Goal: Transaction & Acquisition: Subscribe to service/newsletter

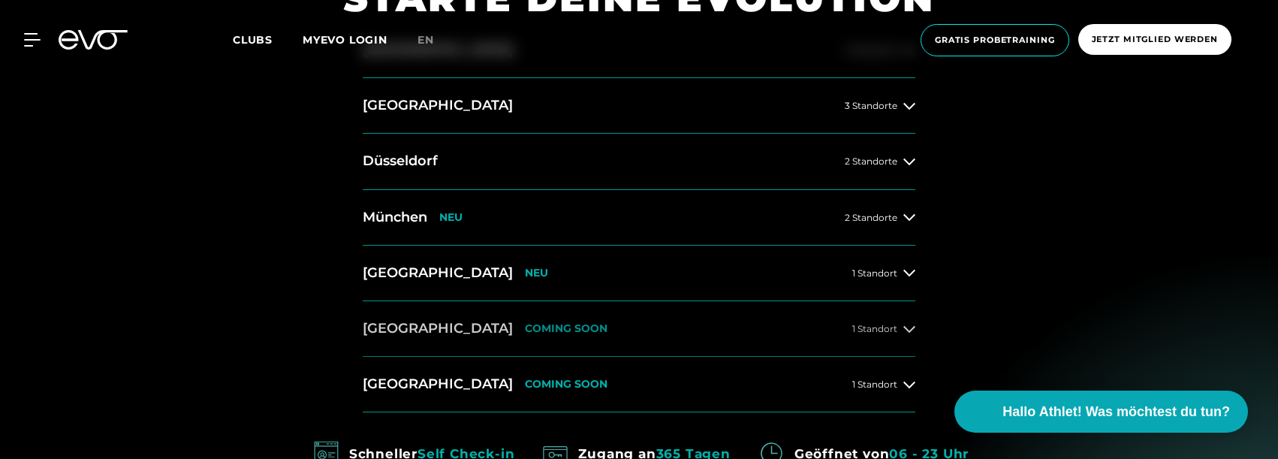
scroll to position [601, 0]
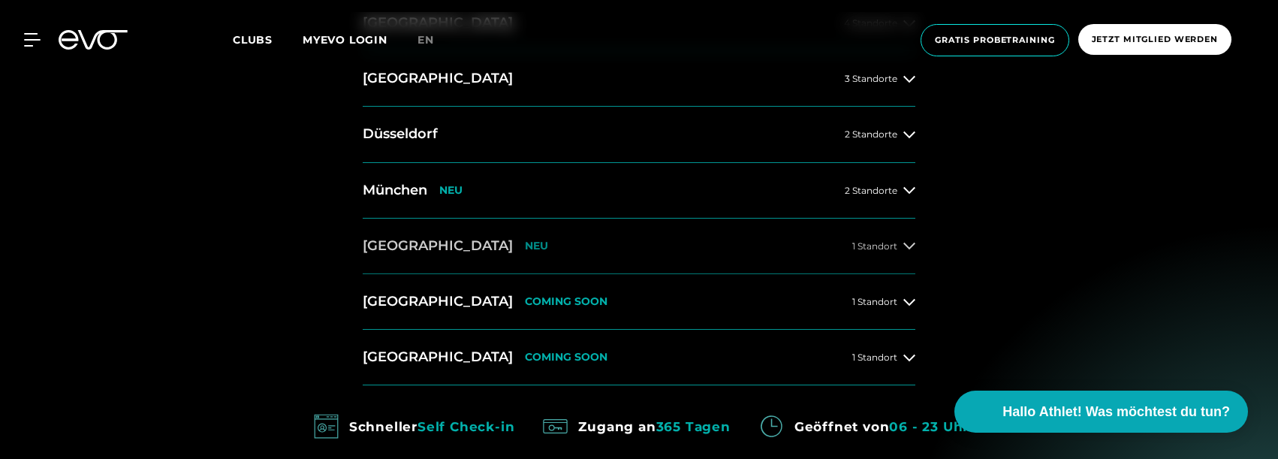
click at [911, 246] on icon at bounding box center [909, 246] width 12 height 12
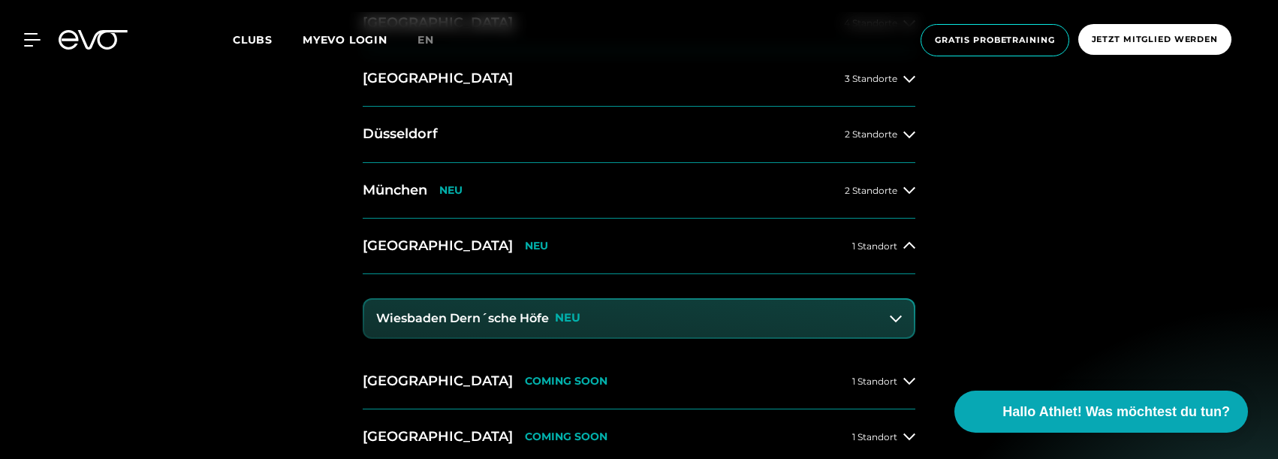
click at [557, 317] on p "NEU" at bounding box center [568, 318] width 26 height 13
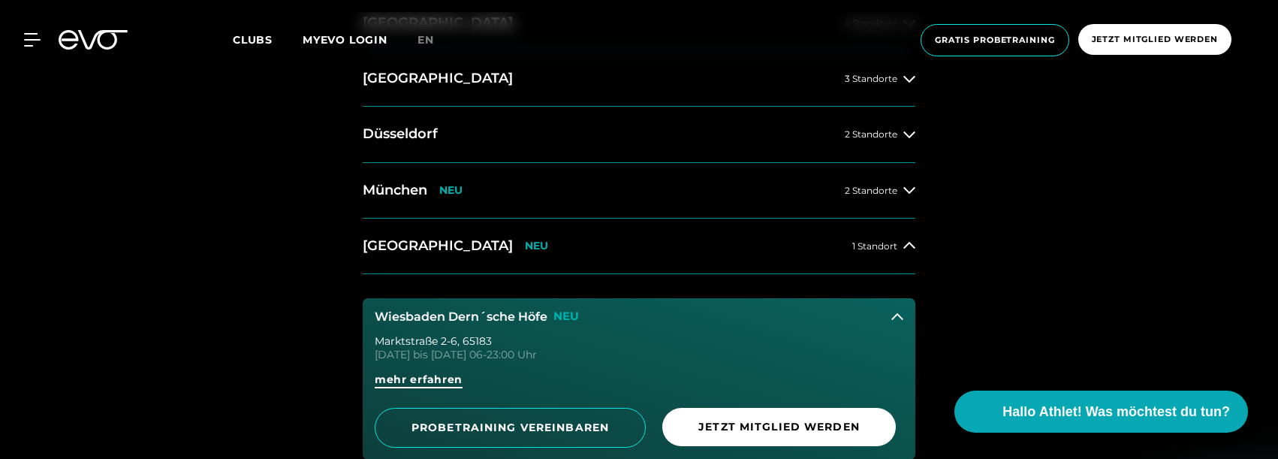
click at [424, 379] on span "mehr erfahren" at bounding box center [419, 380] width 88 height 16
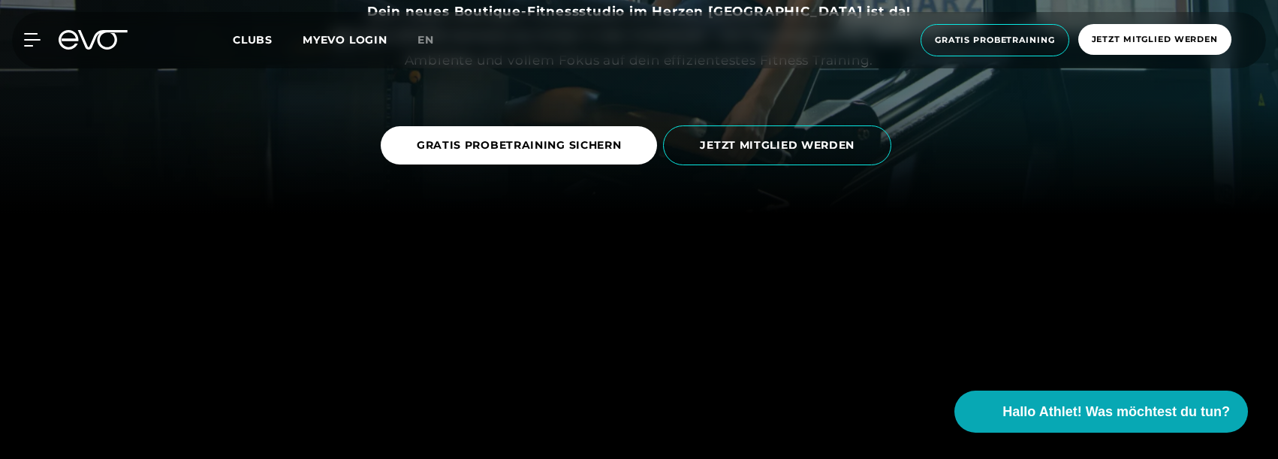
scroll to position [75, 0]
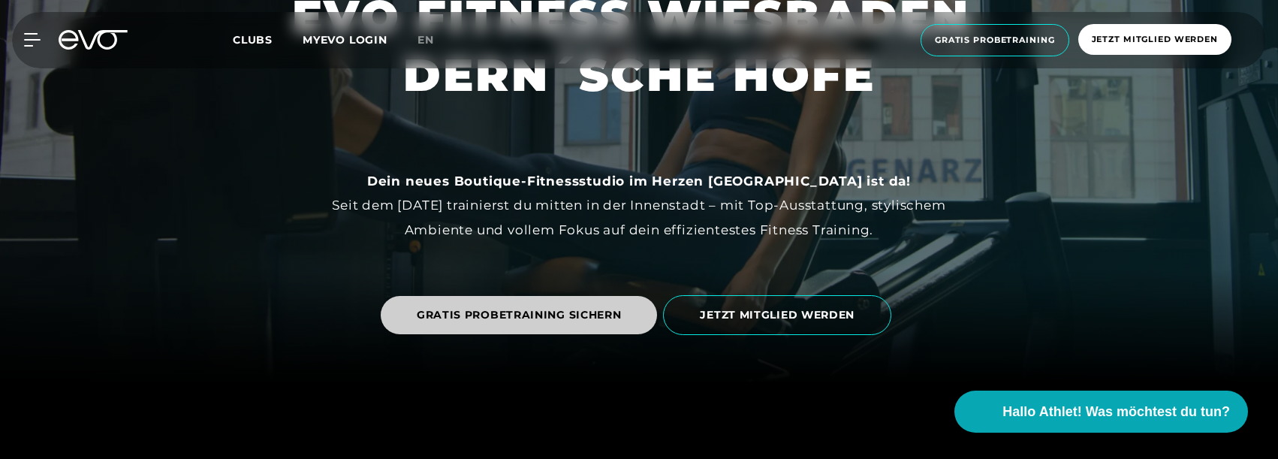
click at [513, 314] on span "GRATIS PROBETRAINING SICHERN" at bounding box center [519, 315] width 205 height 16
click at [534, 319] on span "GRATIS PROBETRAINING SICHERN" at bounding box center [519, 315] width 205 height 16
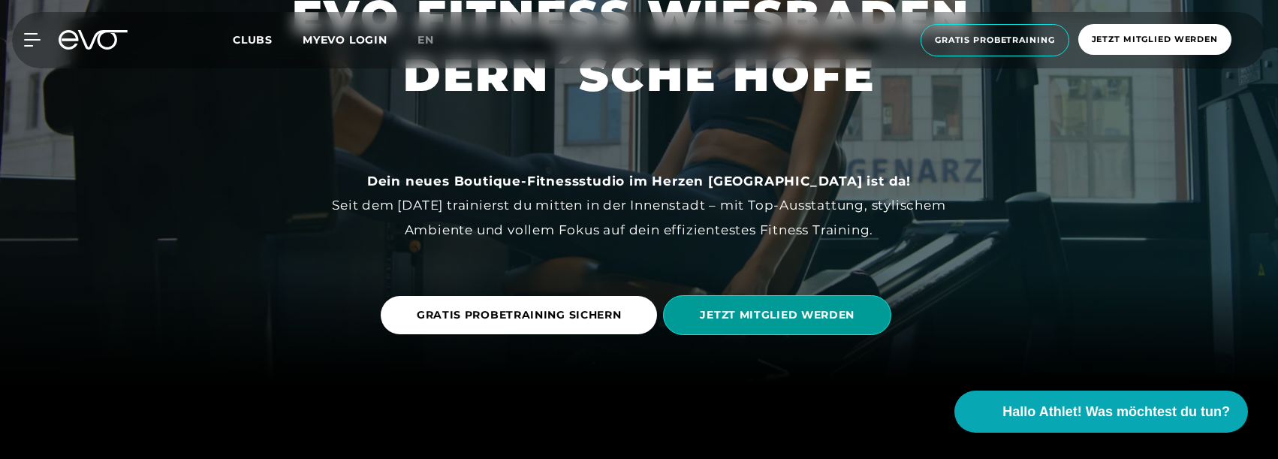
click at [726, 320] on span "JETZT MITGLIED WERDEN" at bounding box center [777, 315] width 155 height 16
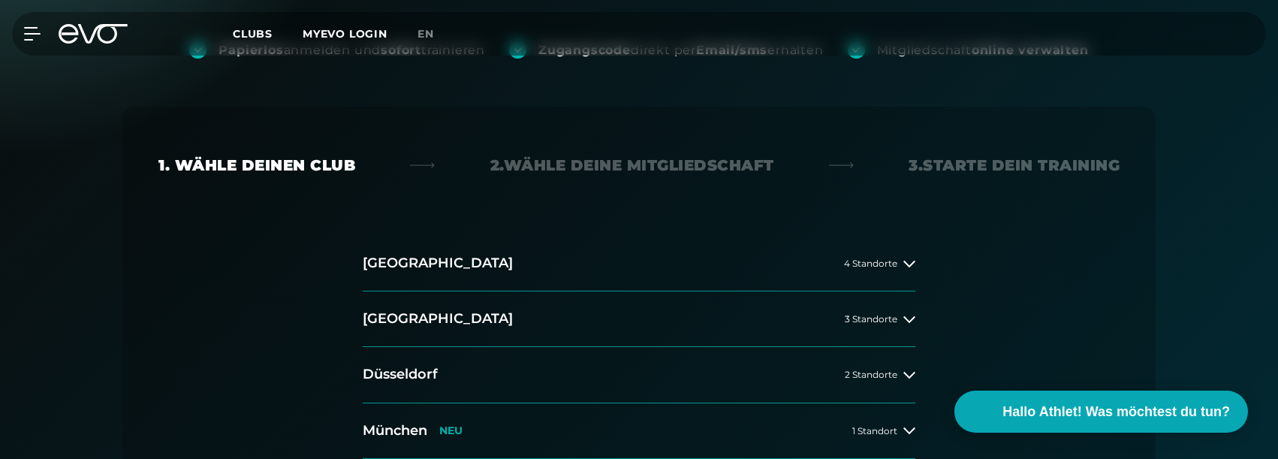
scroll to position [451, 0]
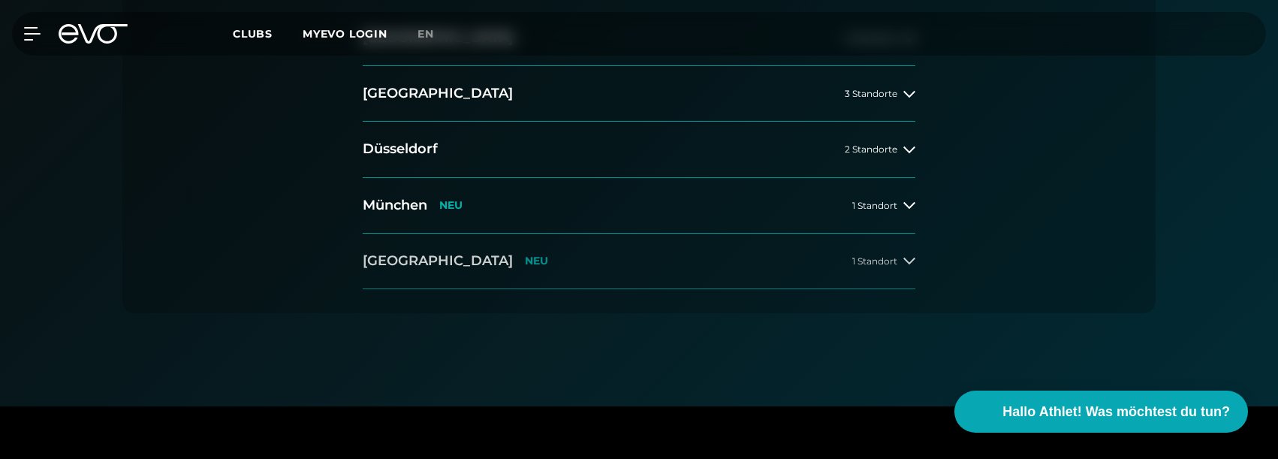
click at [902, 247] on button "[GEOGRAPHIC_DATA] NEU 1 Standort" at bounding box center [639, 262] width 553 height 56
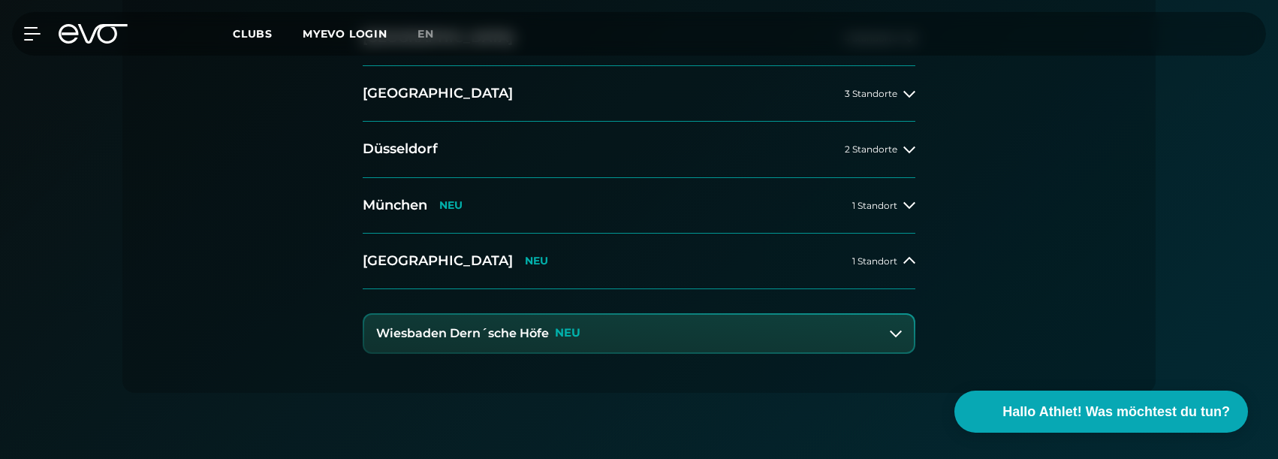
click at [557, 337] on p "NEU" at bounding box center [568, 333] width 26 height 13
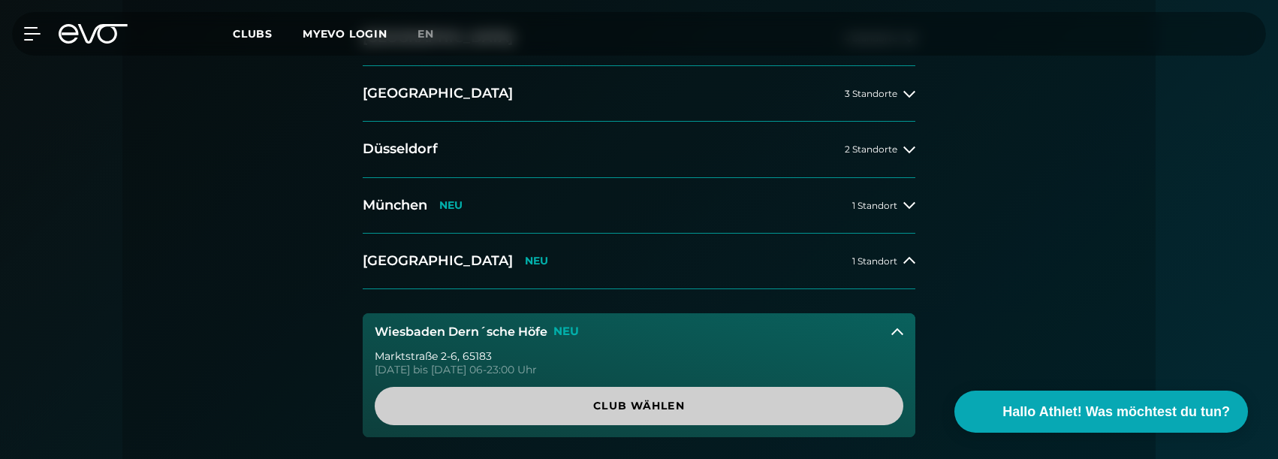
click at [630, 411] on span "Club wählen" at bounding box center [639, 406] width 457 height 16
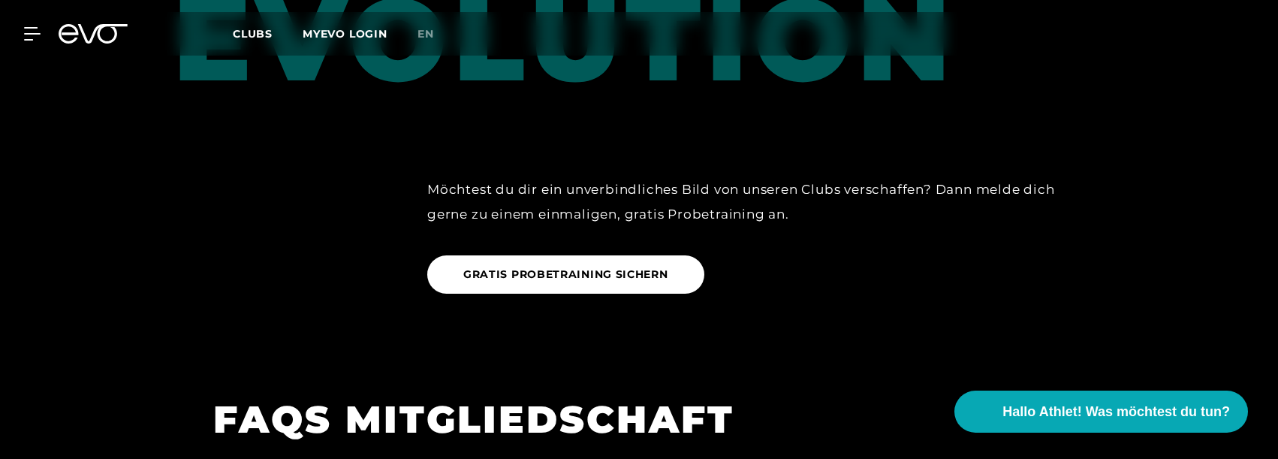
scroll to position [2210, 0]
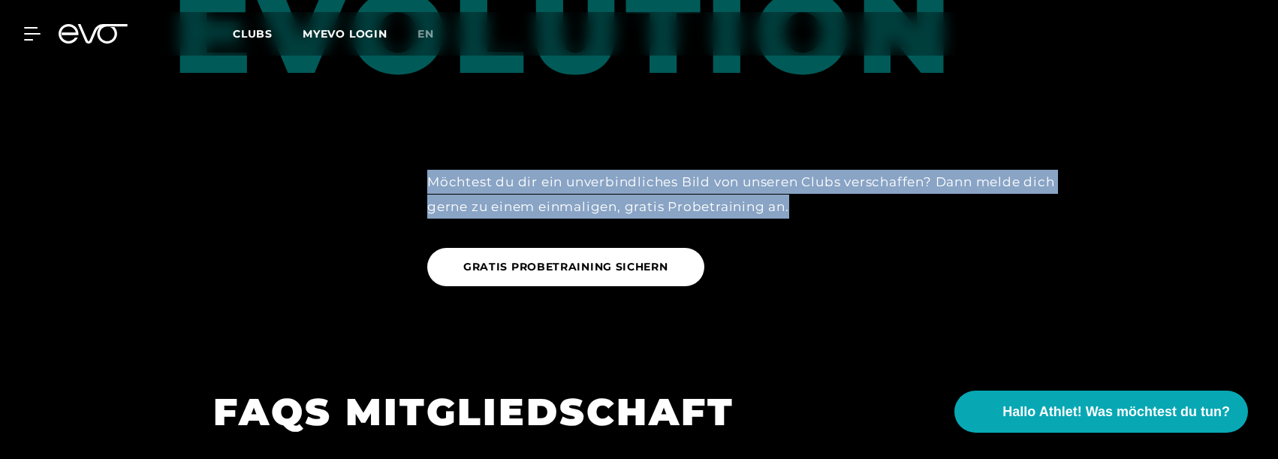
drag, startPoint x: 433, startPoint y: 155, endPoint x: 812, endPoint y: 189, distance: 380.0
click at [812, 189] on div "Möchtest du dir ein unverbindliches Bild von unseren Clubs verschaffen? Dann me…" at bounding box center [755, 194] width 656 height 49
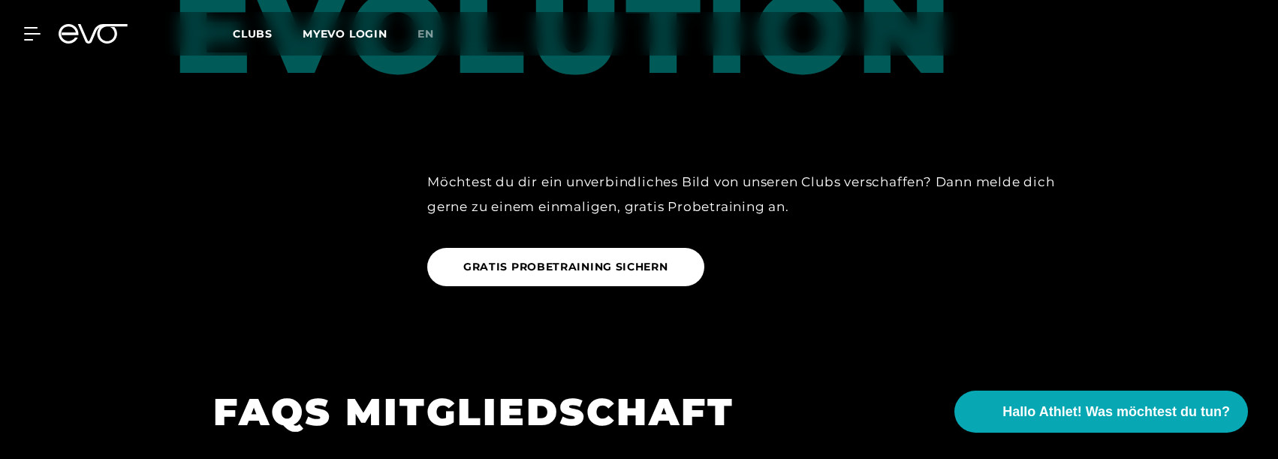
drag, startPoint x: 812, startPoint y: 189, endPoint x: 847, endPoint y: 221, distance: 47.8
click at [847, 237] on div "GRATIS PROBETRAINING SICHERN" at bounding box center [755, 267] width 656 height 61
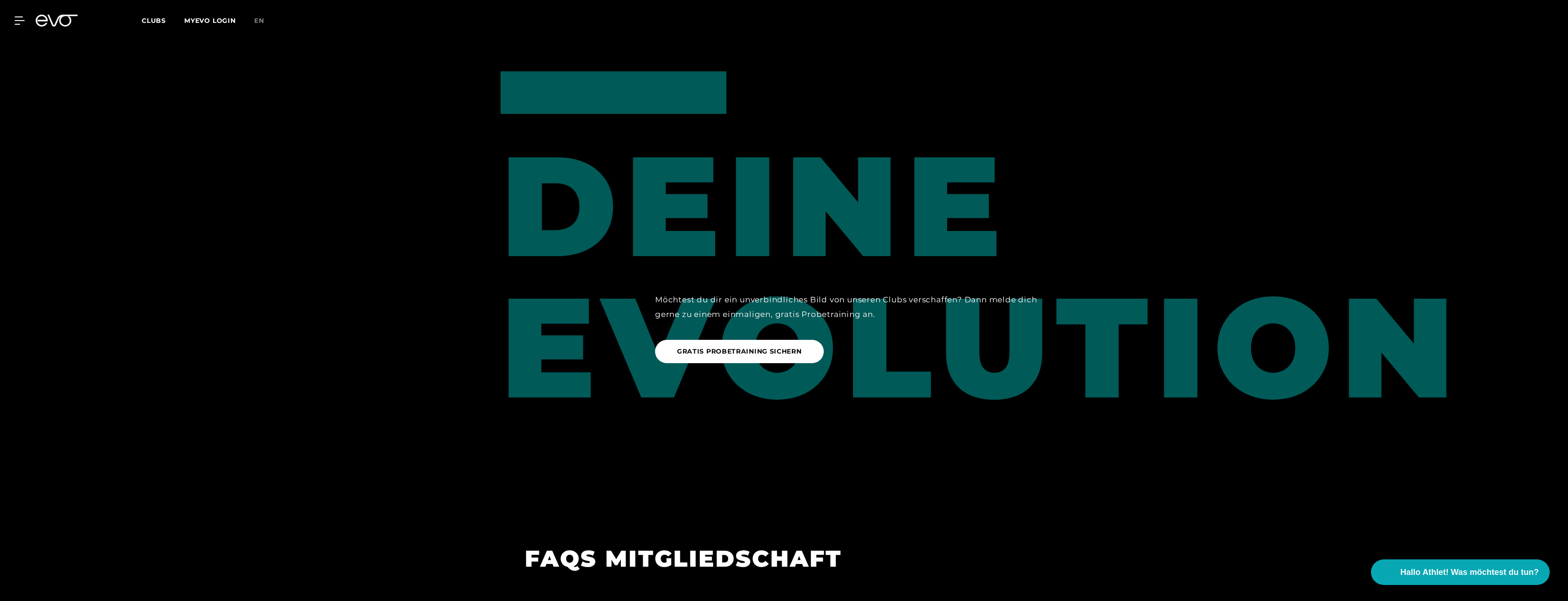
scroll to position [1418, 0]
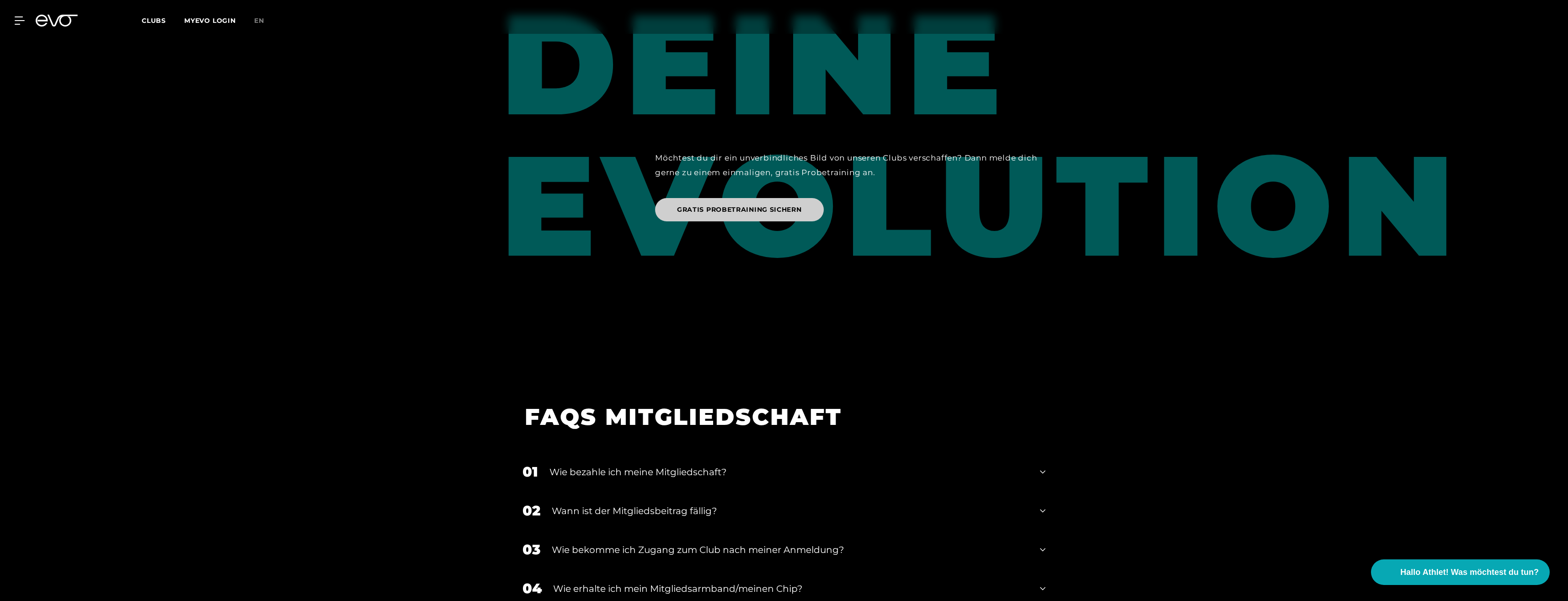
click at [761, 205] on span "GRATIS PROBETRAINING SICHERN" at bounding box center [739, 209] width 125 height 10
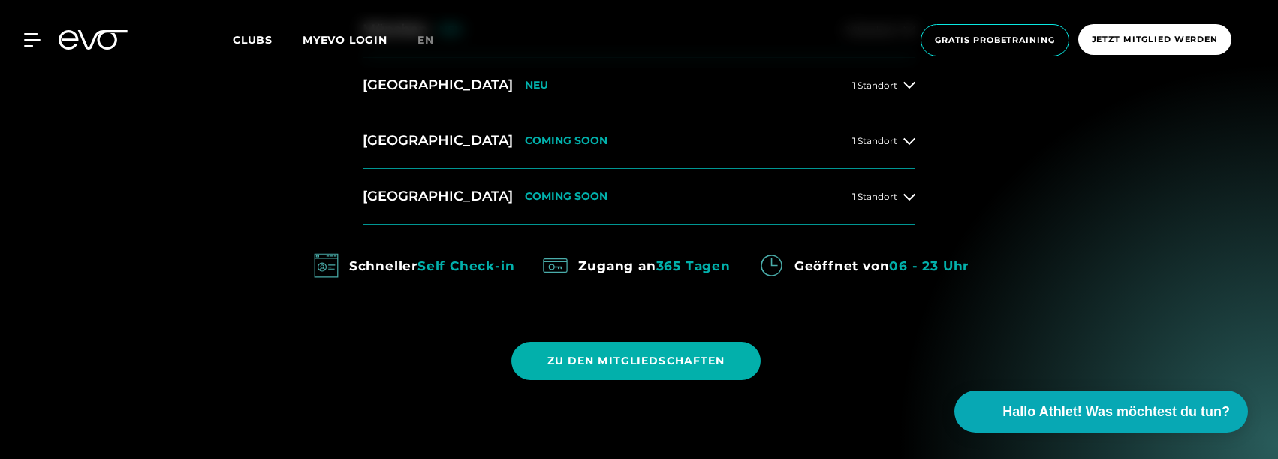
scroll to position [901, 0]
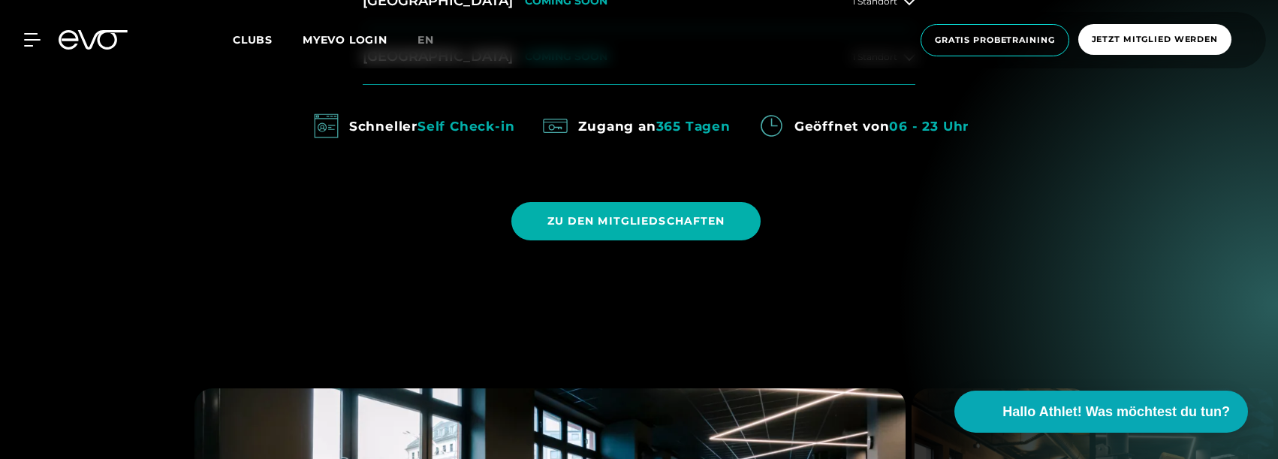
click at [323, 126] on img at bounding box center [326, 126] width 34 height 34
click at [797, 116] on div "Geöffnet von 06 - 23 Uhr" at bounding box center [882, 126] width 174 height 24
drag, startPoint x: 747, startPoint y: 122, endPoint x: 754, endPoint y: 126, distance: 8.8
click at [754, 126] on div "Schneller Self Check-in Zugang an 365 Tagen Geöffnet von 06 - 23 Uhr" at bounding box center [638, 150] width 659 height 82
click at [551, 121] on img at bounding box center [555, 126] width 34 height 34
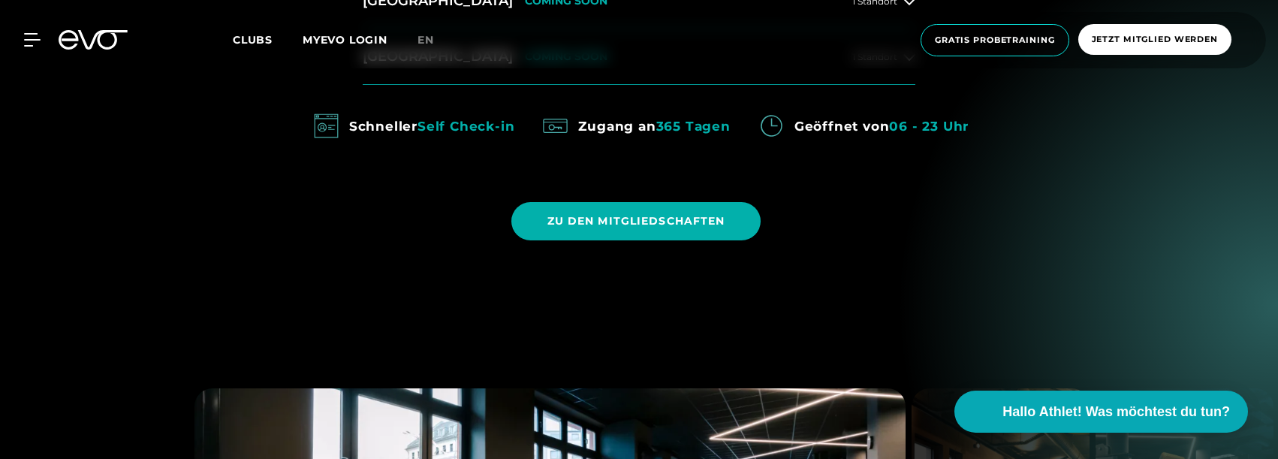
click at [476, 126] on em "Self Check-in" at bounding box center [466, 126] width 97 height 15
drag, startPoint x: 522, startPoint y: 125, endPoint x: 397, endPoint y: 115, distance: 125.1
click at [397, 115] on div "Schneller Self Check-in Zugang an 365 Tagen Geöffnet von 06 - 23 Uhr" at bounding box center [638, 150] width 659 height 82
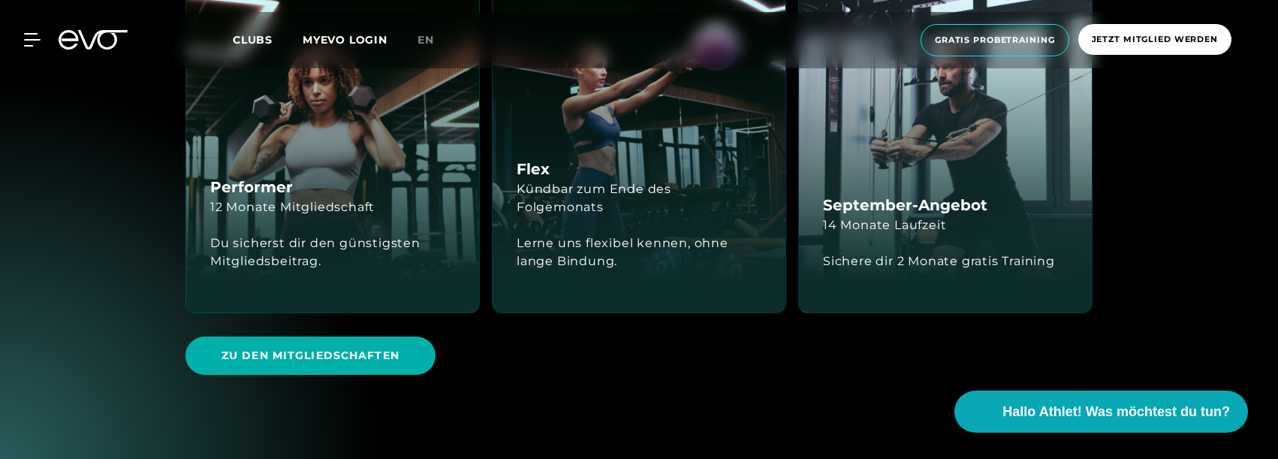
scroll to position [2553, 0]
click at [952, 182] on div "September-Angebot 14 Monate Laufzeit Sichere dir 2 Monate gratis Training" at bounding box center [945, 152] width 293 height 318
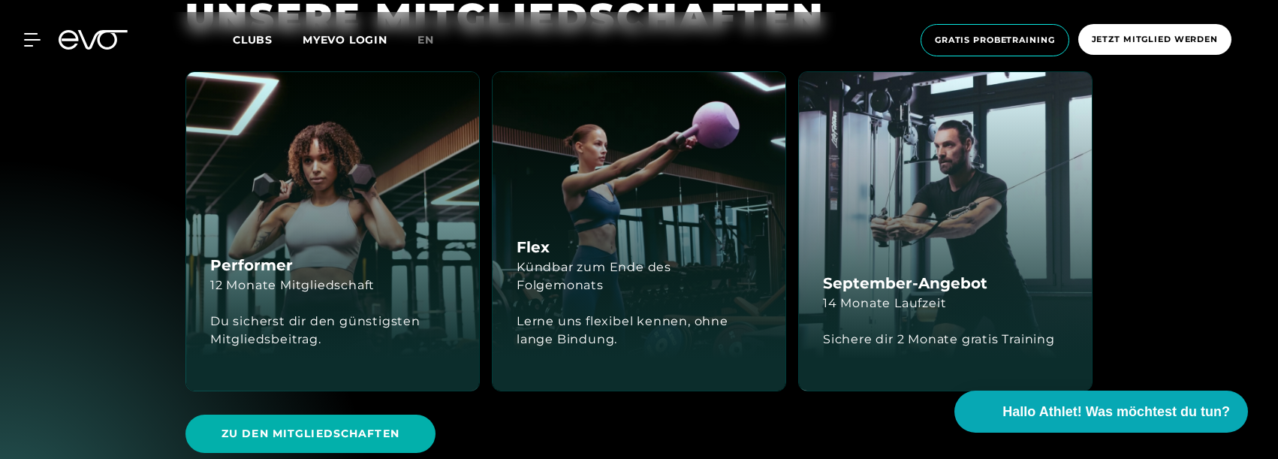
scroll to position [2478, 0]
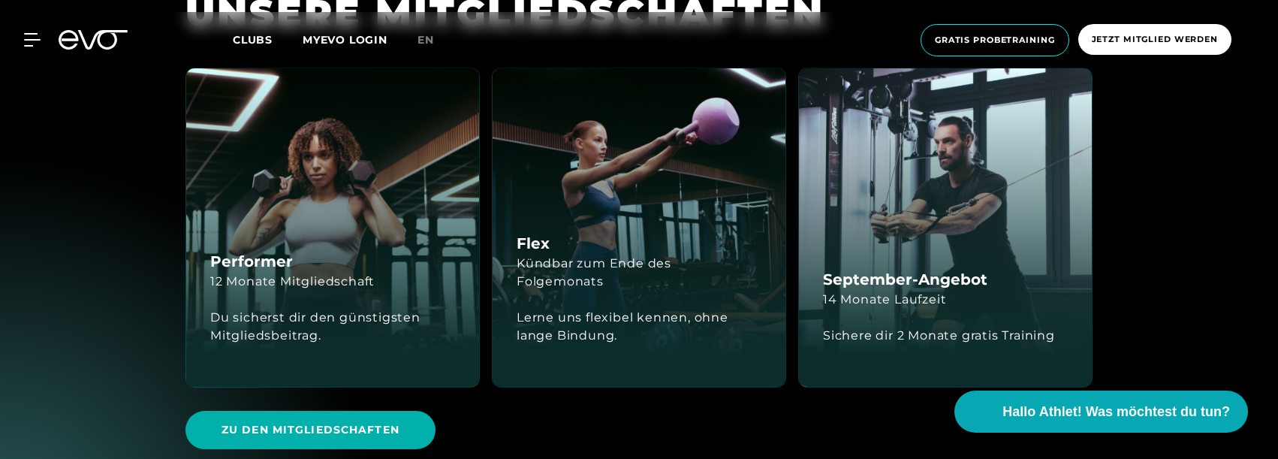
click at [964, 204] on div "September-Angebot 14 Monate Laufzeit Sichere dir 2 Monate gratis Training" at bounding box center [945, 227] width 293 height 318
click at [963, 204] on div "September-Angebot 14 Monate Laufzeit Sichere dir 2 Monate gratis Training" at bounding box center [945, 227] width 293 height 318
drag, startPoint x: 963, startPoint y: 204, endPoint x: 1101, endPoint y: 249, distance: 145.3
click at [1101, 249] on div "Performer 12 Monate Mitgliedschaft Du sicherst dir den günstigsten Mitgliedsbei…" at bounding box center [638, 228] width 931 height 320
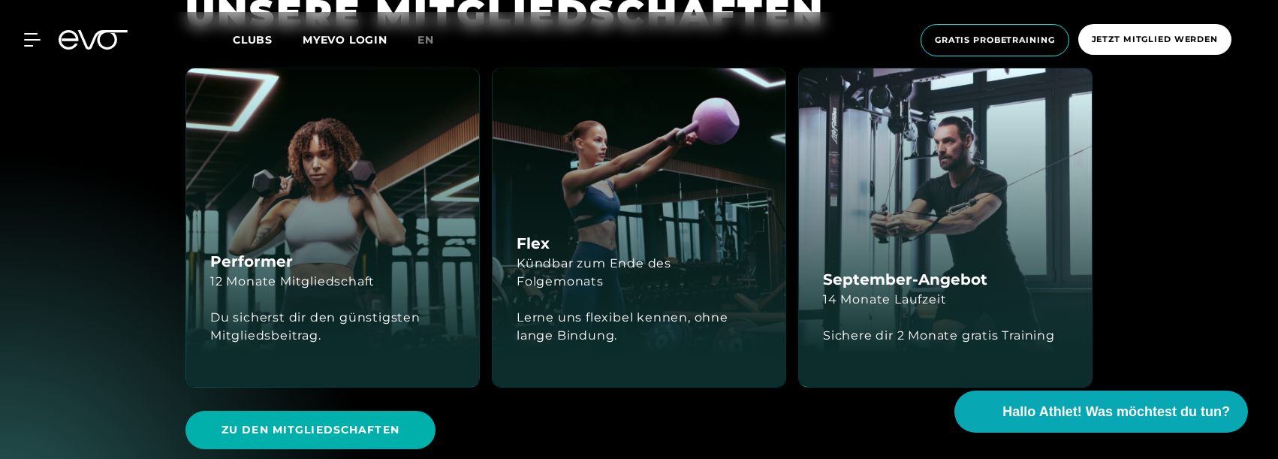
click at [968, 288] on h4 "September-Angebot" at bounding box center [905, 279] width 164 height 23
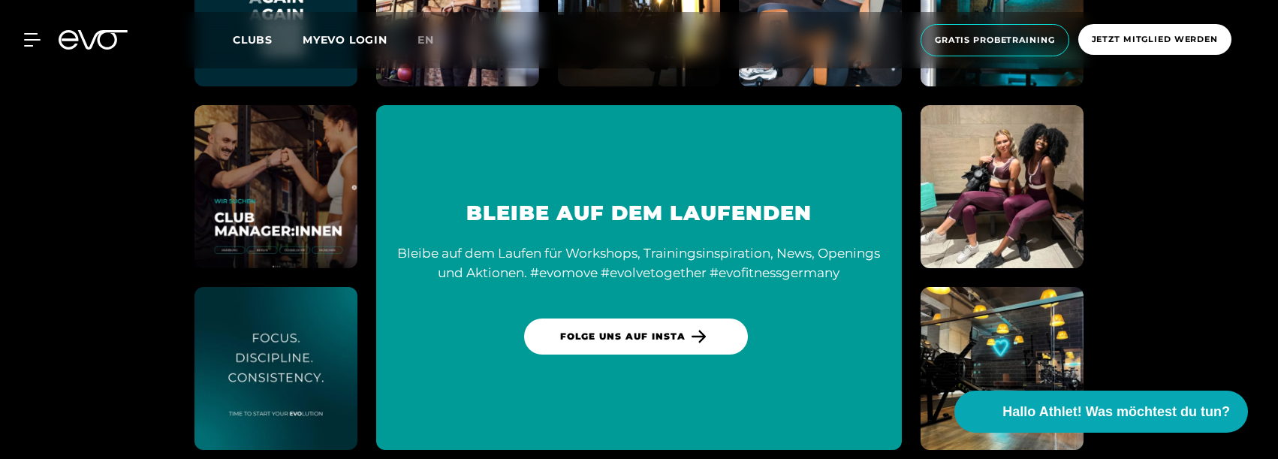
scroll to position [7435, 0]
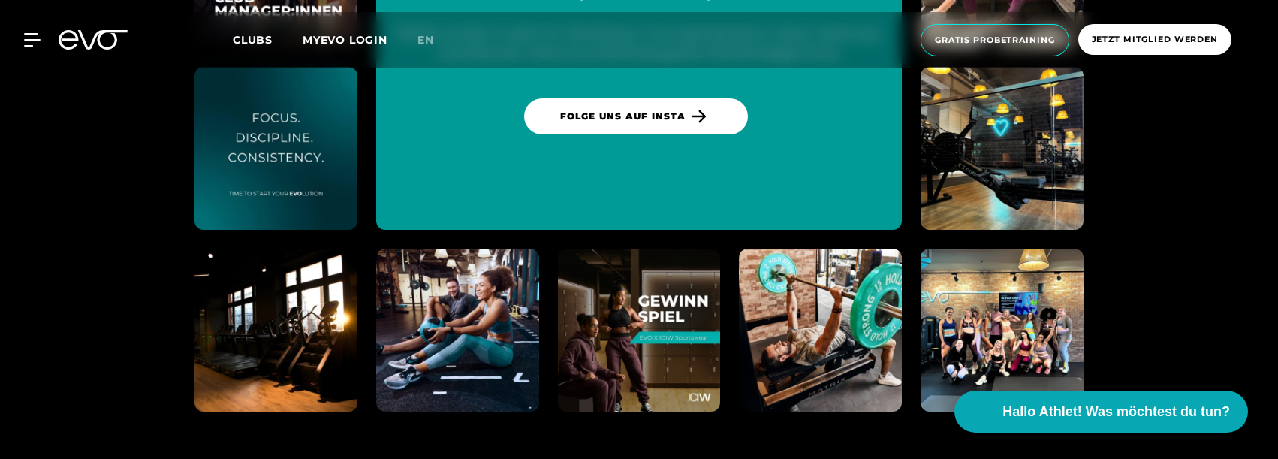
click at [258, 40] on span "Clubs" at bounding box center [253, 40] width 40 height 14
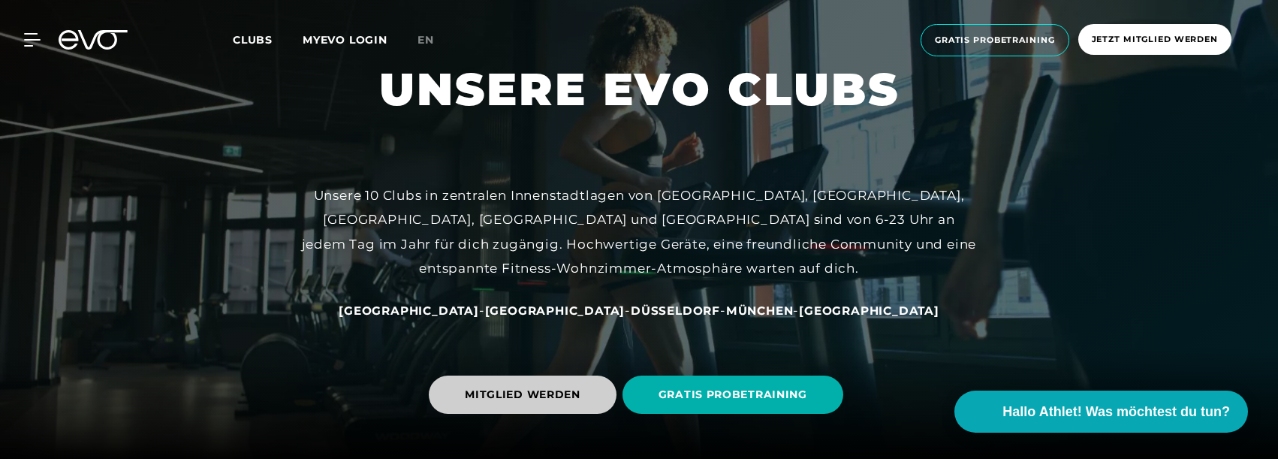
click at [509, 389] on span "MITGLIED WERDEN" at bounding box center [523, 395] width 116 height 16
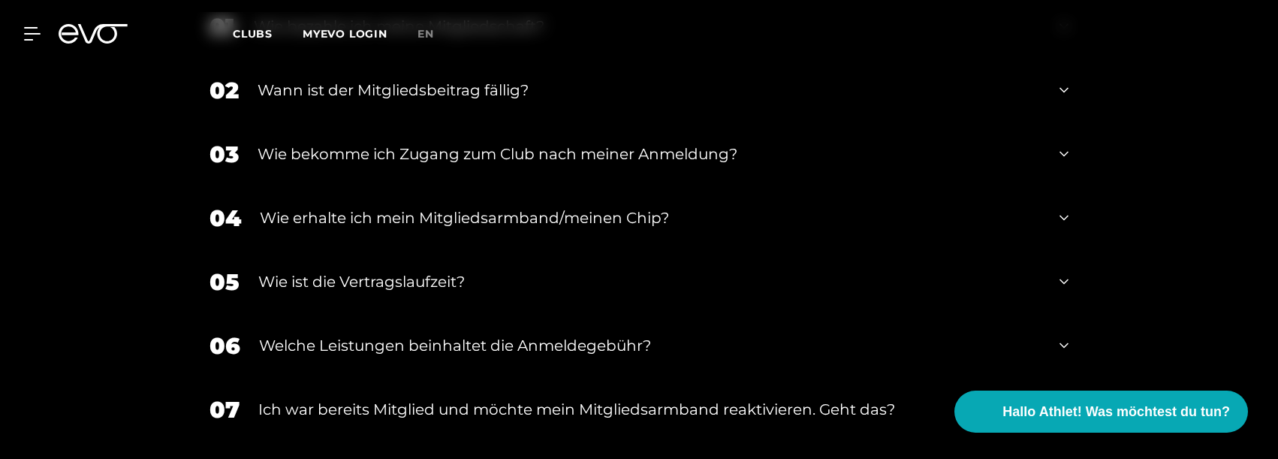
scroll to position [2028, 0]
click at [544, 276] on div "Wie ist die Vertragslaufzeit?" at bounding box center [649, 280] width 783 height 23
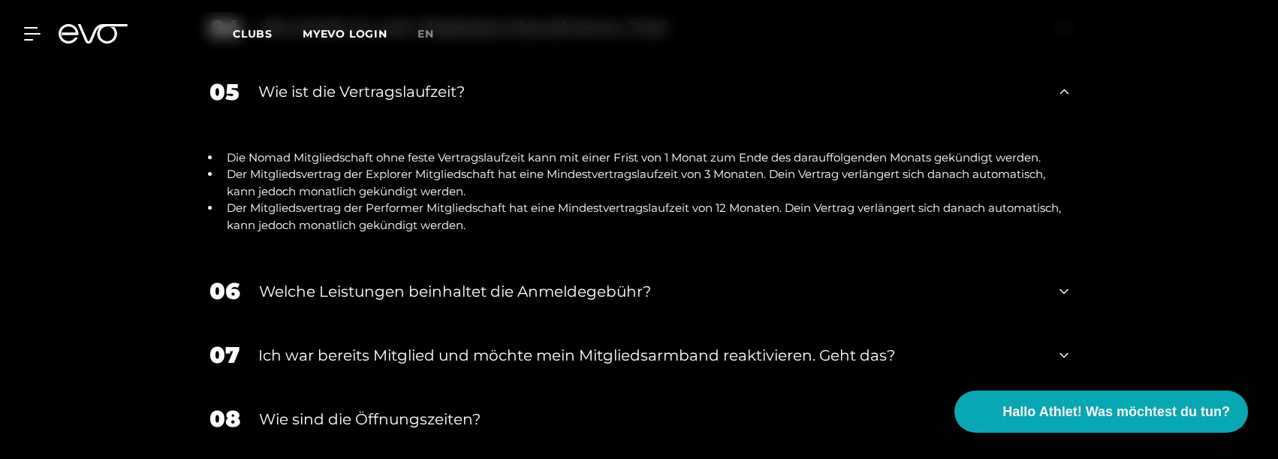
scroll to position [2253, 0]
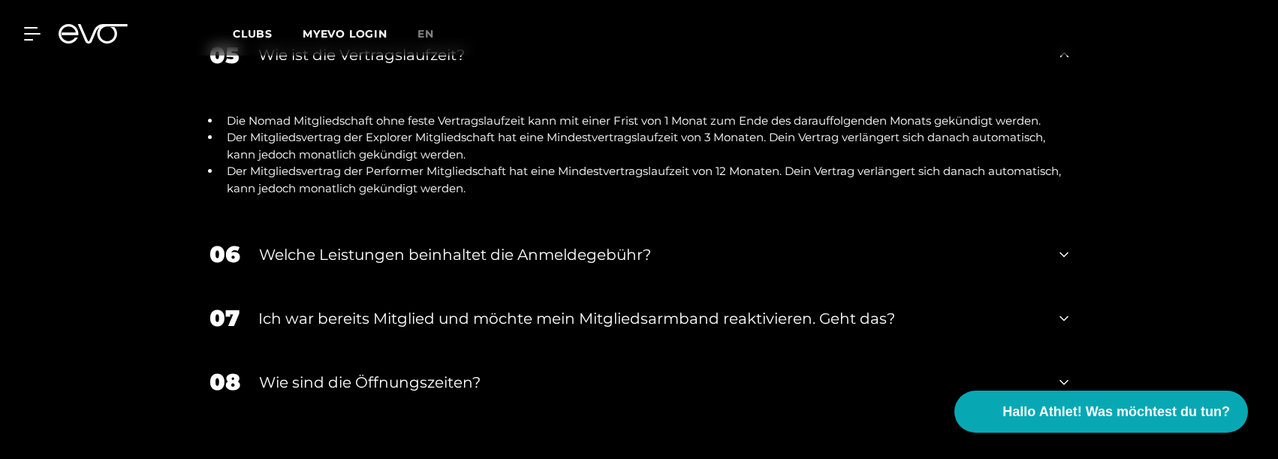
click at [593, 260] on div "Welche Leistungen beinhaltet die Anmeldegebühr?" at bounding box center [650, 254] width 782 height 23
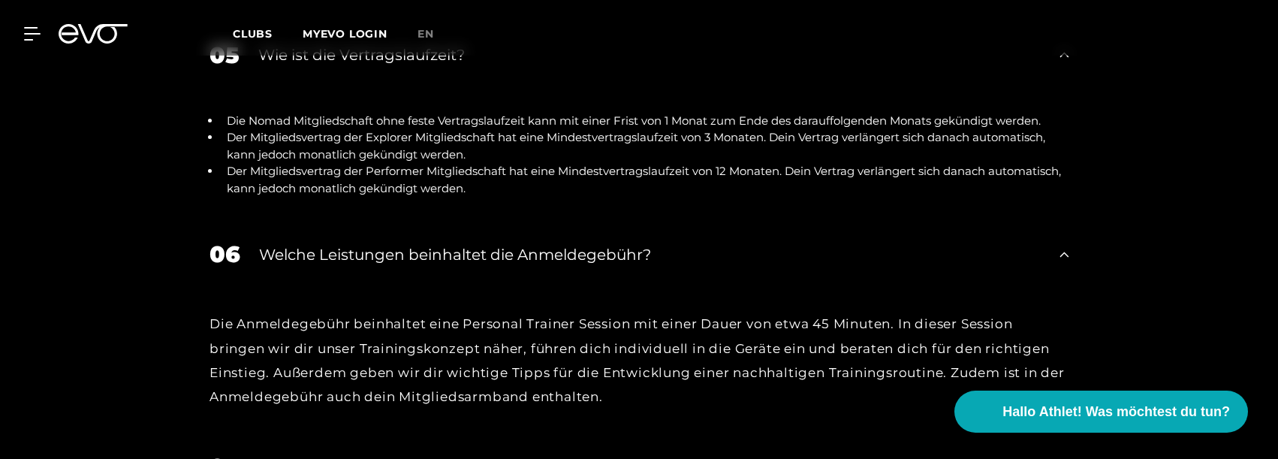
click at [605, 256] on div "Welche Leistungen beinhaltet die Anmeldegebühr?" at bounding box center [650, 254] width 782 height 23
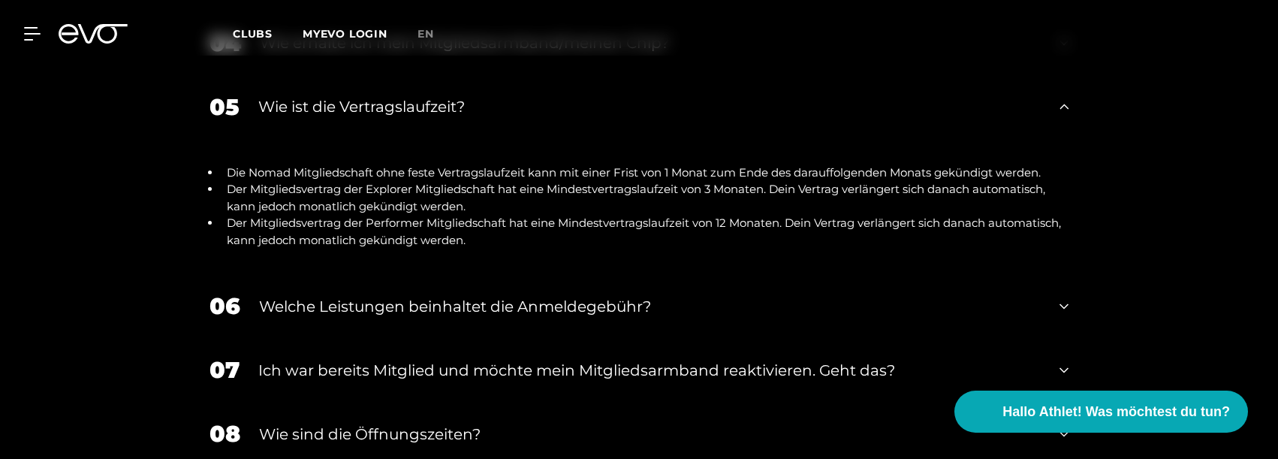
scroll to position [2178, 0]
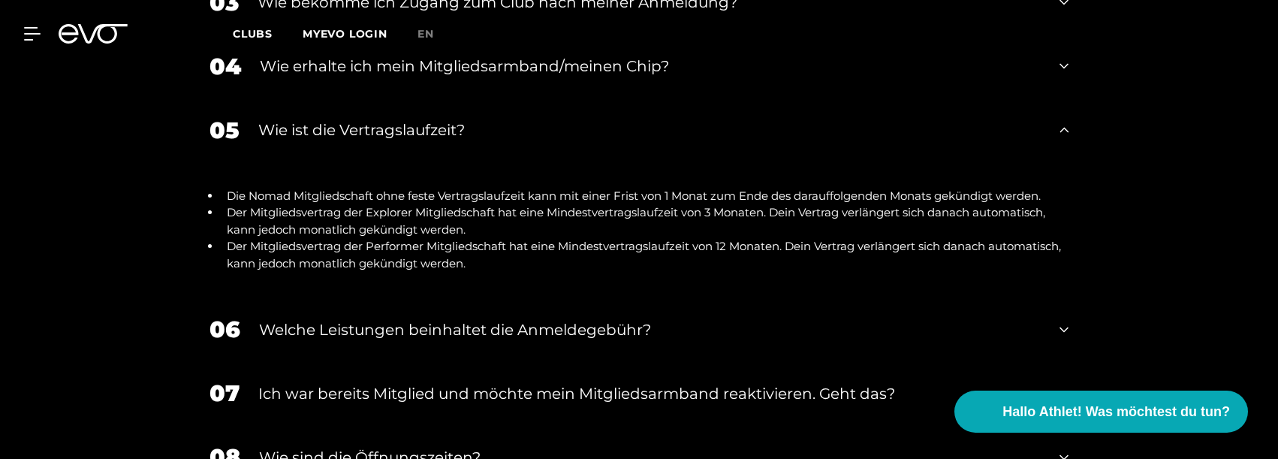
click at [588, 189] on li "Die Nomad Mitgliedschaft ohne feste Vertragslaufzeit kann mit einer Frist von 1…" at bounding box center [645, 196] width 848 height 17
click at [621, 127] on div "Wie ist die Vertragslaufzeit?" at bounding box center [649, 130] width 783 height 23
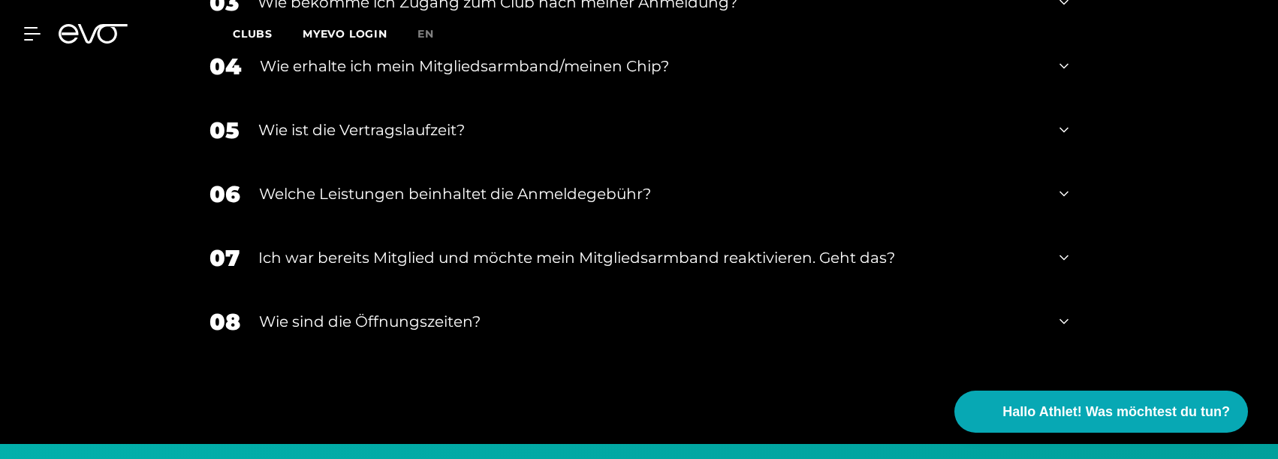
click at [551, 258] on div "Ich war bereits Mitglied und möchte mein Mitgliedsarmband reaktivieren. Geht da…" at bounding box center [649, 257] width 783 height 23
